Goal: Transaction & Acquisition: Purchase product/service

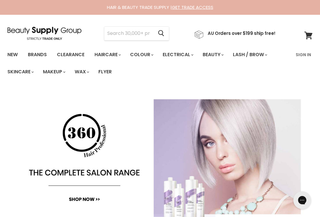
click at [146, 34] on input "Search" at bounding box center [128, 34] width 49 height 14
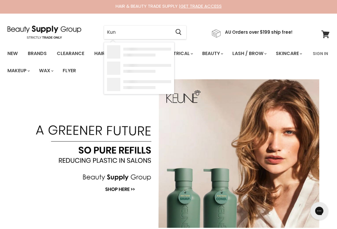
type input "Kune"
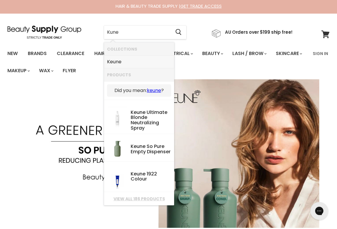
click at [124, 64] on link "Keune" at bounding box center [139, 62] width 64 height 9
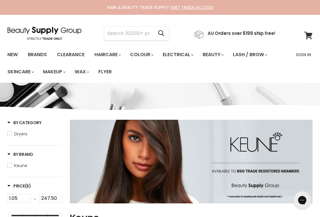
click at [128, 35] on input "Search" at bounding box center [128, 34] width 49 height 14
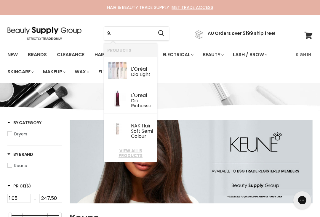
type input "9"
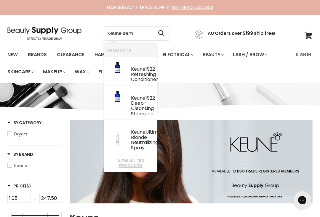
type input "Keune semi"
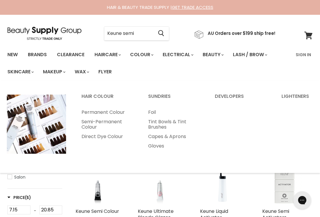
click at [113, 121] on link "Semi-Permanent Colour" at bounding box center [106, 124] width 65 height 15
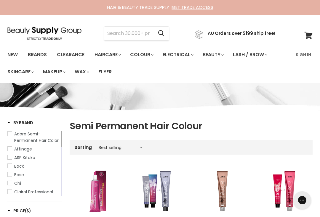
click at [133, 33] on input "Search" at bounding box center [128, 34] width 49 height 14
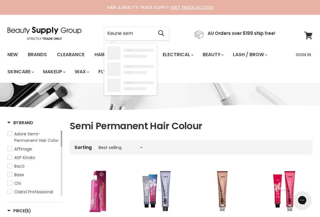
type input "Keune semi"
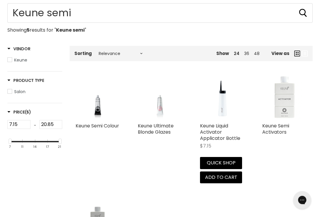
scroll to position [86, 0]
click at [88, 124] on link "Keune Semi Colour" at bounding box center [96, 125] width 43 height 7
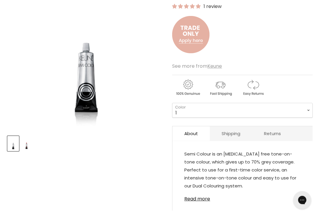
scroll to position [115, 0]
click at [307, 112] on select "1 3 3.1 4 4.7 4.37 4.53 4.6 4.76ri 5 5.11 5.23 5.35 5.4 5.81" at bounding box center [242, 110] width 140 height 15
click at [309, 112] on select "1 3 3.1 4 4.7 4.37 4.53 4.6 4.76ri 5 5.11 5.23 5.35 5.4 5.81" at bounding box center [242, 110] width 140 height 15
select select "9"
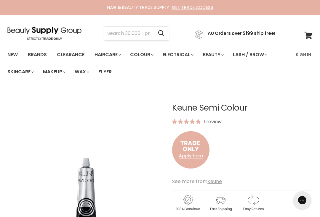
click at [303, 54] on link "Sign In" at bounding box center [303, 55] width 22 height 12
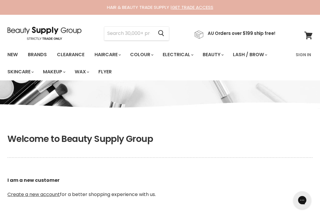
click at [304, 54] on link "Sign In" at bounding box center [303, 55] width 22 height 12
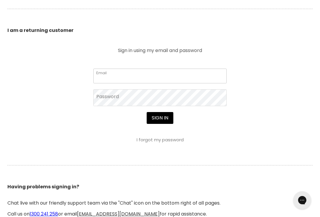
click at [209, 73] on input "Email" at bounding box center [159, 76] width 133 height 15
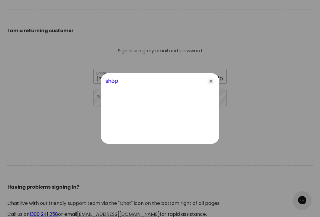
type input "[PERSON_NAME][EMAIL_ADDRESS][PERSON_NAME][DOMAIN_NAME]"
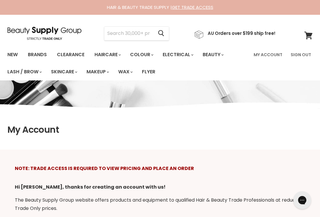
click at [282, 118] on div "My Account NOTE: TRADE ACCESS IS REQUIRED TO VIEW PRICING AND PLACE AN ORDER Hi…" at bounding box center [160, 188] width 320 height 217
click at [269, 55] on link "My Account" at bounding box center [268, 55] width 36 height 12
click at [197, 8] on link "GET TRADE ACCESS" at bounding box center [192, 7] width 41 height 6
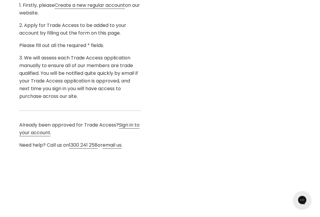
scroll to position [236, 0]
click at [130, 125] on link "Sign in to your account" at bounding box center [79, 129] width 120 height 15
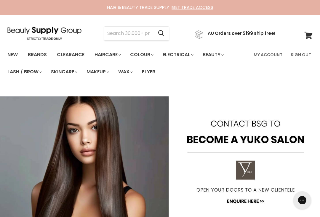
click at [139, 31] on input "Search" at bounding box center [128, 34] width 49 height 14
type input "Ke"
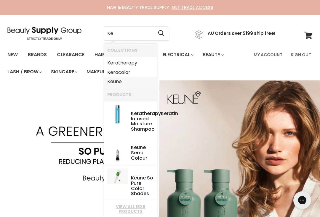
click at [125, 78] on link "Ke une" at bounding box center [130, 81] width 46 height 9
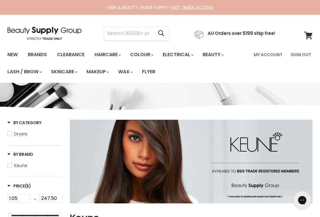
click at [136, 33] on input "Search" at bounding box center [128, 34] width 49 height 14
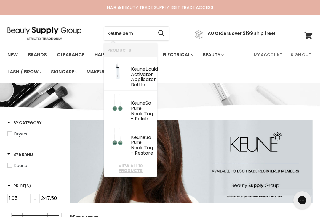
type input "Keune semi"
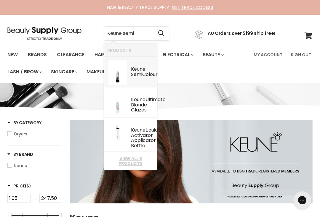
click at [142, 71] on b "Semi" at bounding box center [136, 74] width 11 height 7
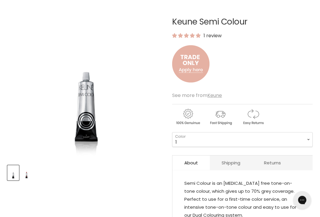
scroll to position [99, 0]
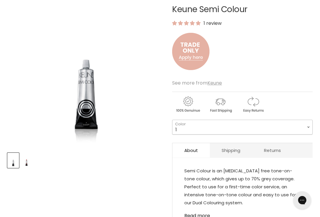
click at [310, 126] on select "1 3 3.1 4 4.7 4.37 4.53 4.6 4.76ri 5 5.11 5.23 5.35 5.4 5.81" at bounding box center [242, 127] width 140 height 15
click at [309, 127] on select "1 3 3.1 4 4.7 4.37 4.53 4.6 4.76ri 5 5.11 5.23 5.35 5.4 5.81" at bounding box center [242, 127] width 140 height 15
select select "9"
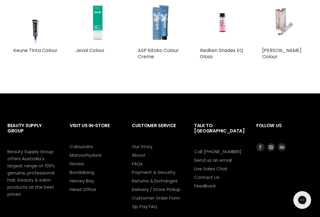
scroll to position [542, 0]
